Goal: Information Seeking & Learning: Learn about a topic

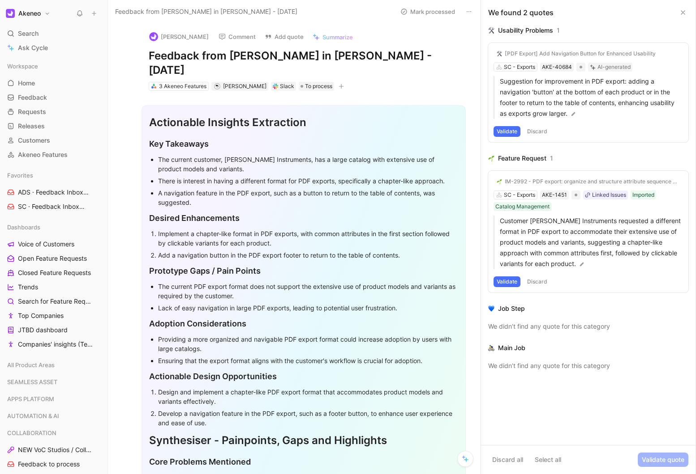
click at [504, 133] on button "Validate" at bounding box center [506, 131] width 27 height 11
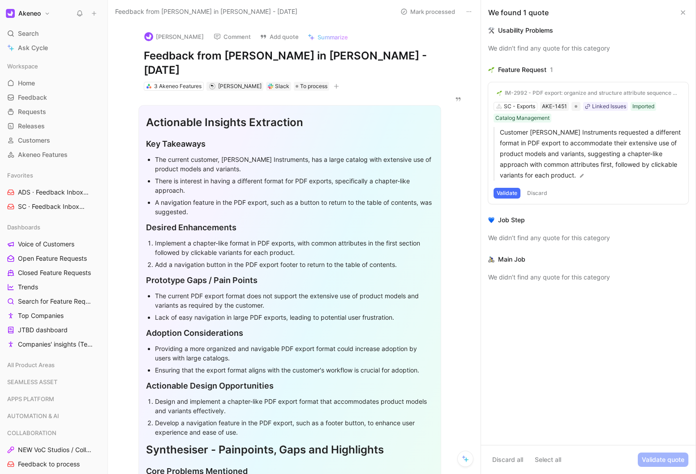
click at [507, 192] on button "Validate" at bounding box center [506, 193] width 27 height 11
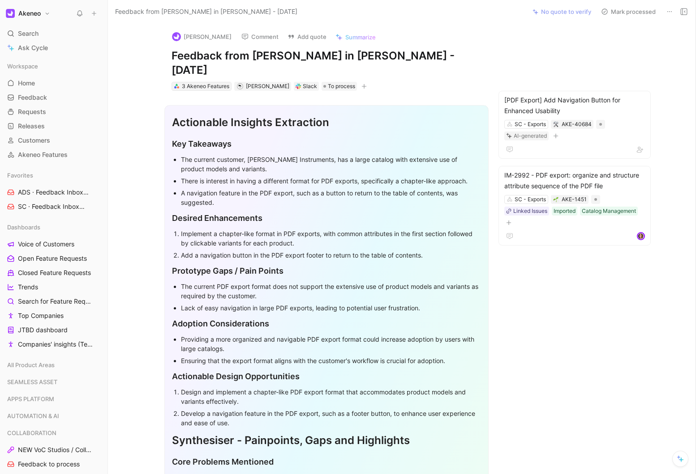
click at [210, 82] on div "3 Akeneo Features" at bounding box center [205, 86] width 47 height 9
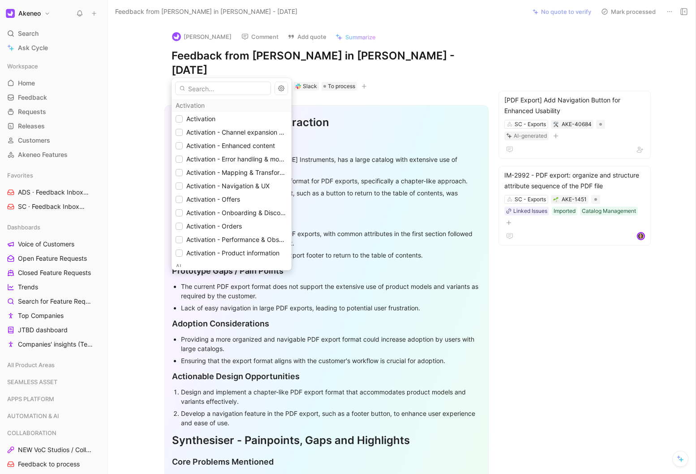
click at [195, 94] on input "text" at bounding box center [223, 88] width 96 height 13
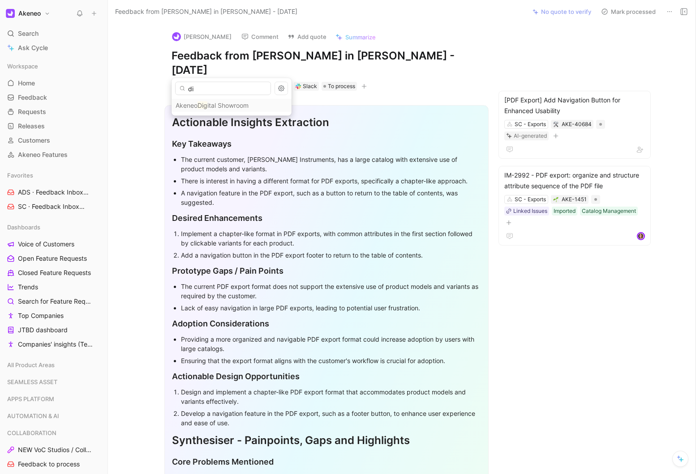
type input "d"
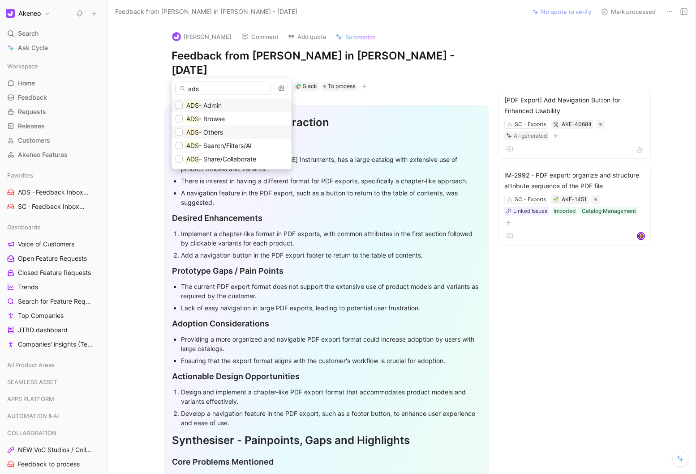
click at [205, 132] on span "- Others" at bounding box center [211, 132] width 24 height 8
drag, startPoint x: 209, startPoint y: 88, endPoint x: 182, endPoint y: 88, distance: 27.3
click at [182, 88] on div "ads" at bounding box center [223, 88] width 96 height 13
type input "sc"
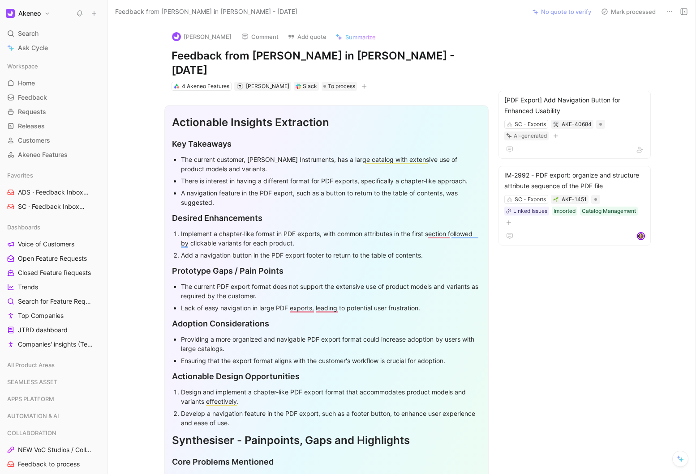
click at [150, 260] on section "Actionable Insights Extraction Key Takeaways The current customer, [PERSON_NAME…" at bounding box center [326, 383] width 399 height 571
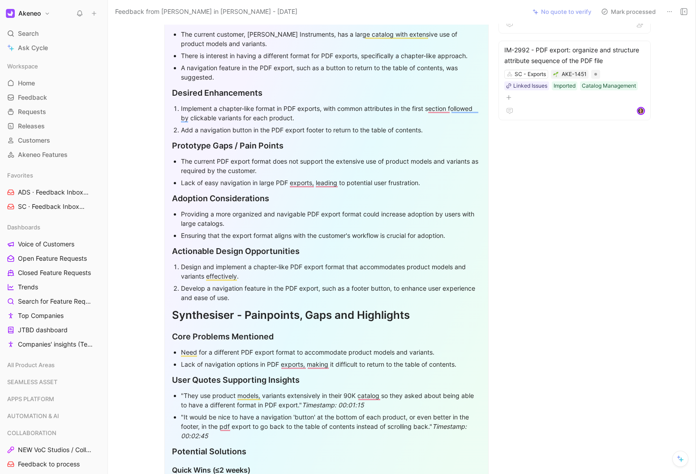
scroll to position [133, 0]
